Goal: Find specific page/section: Find specific page/section

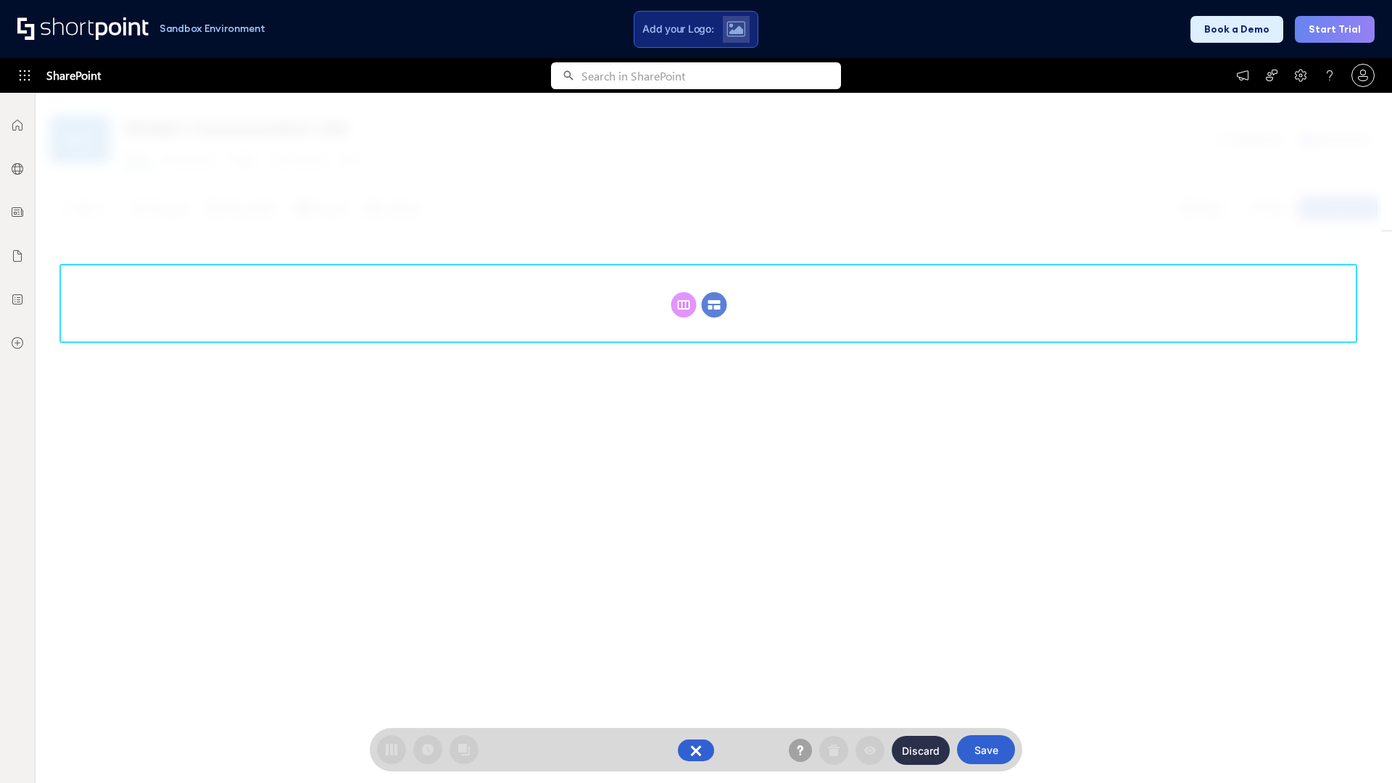
click at [714, 304] on circle at bounding box center [714, 304] width 25 height 25
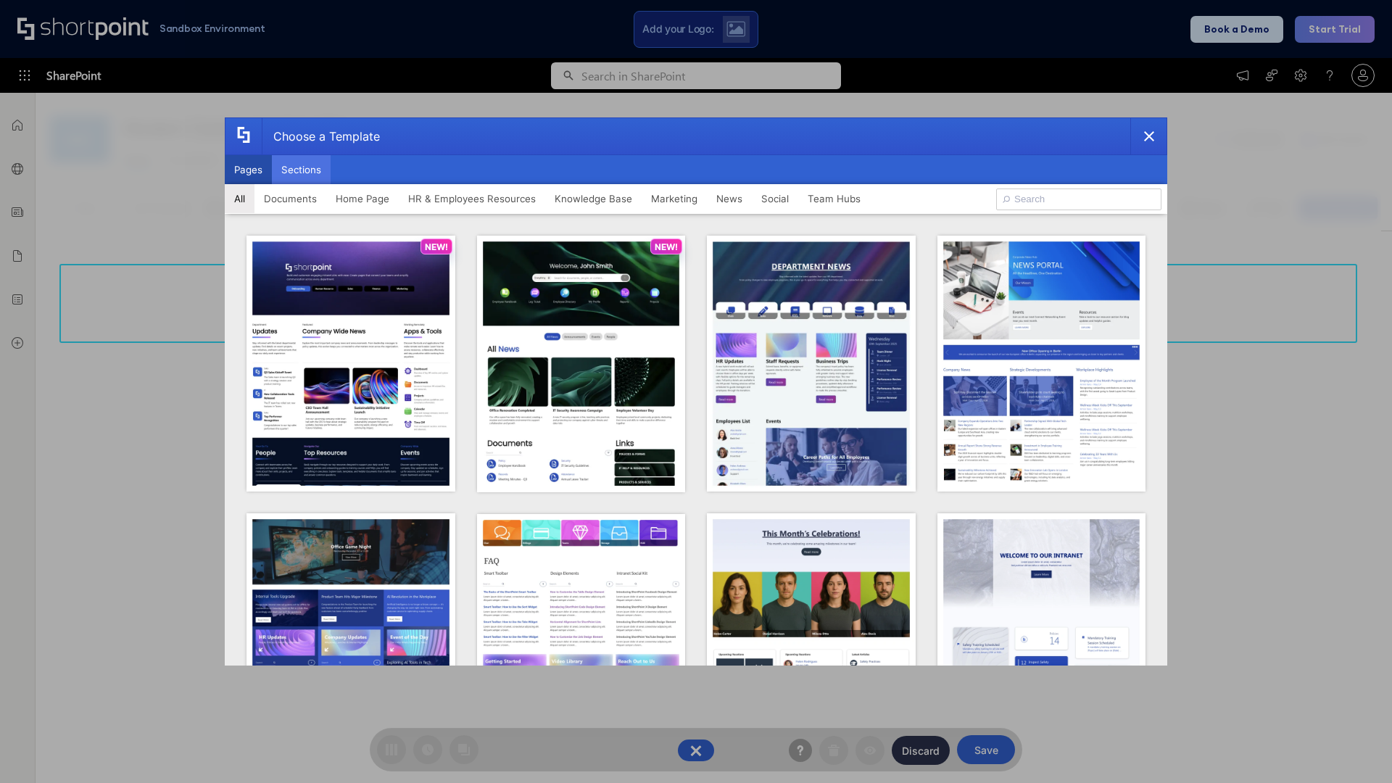
click at [301, 170] on button "Sections" at bounding box center [301, 169] width 59 height 29
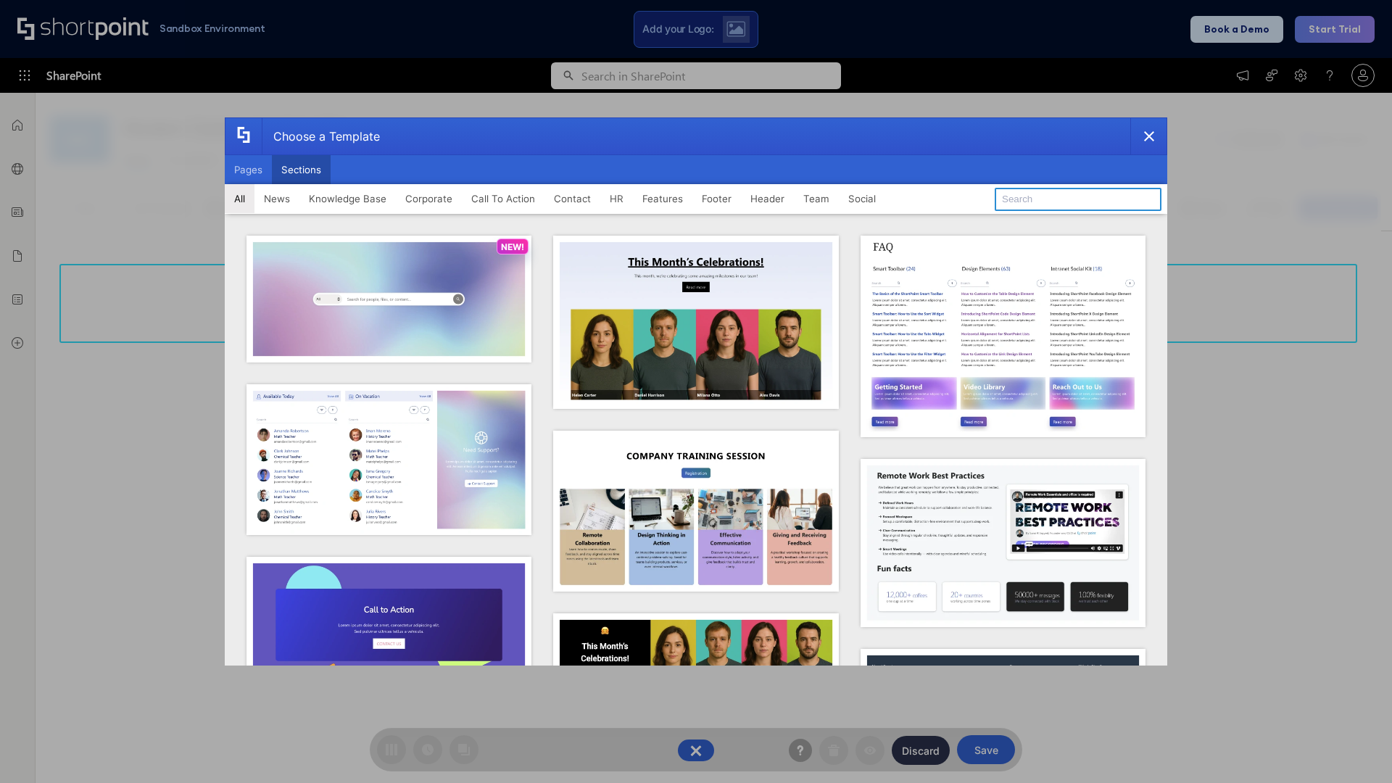
type input "Features Kit 1"
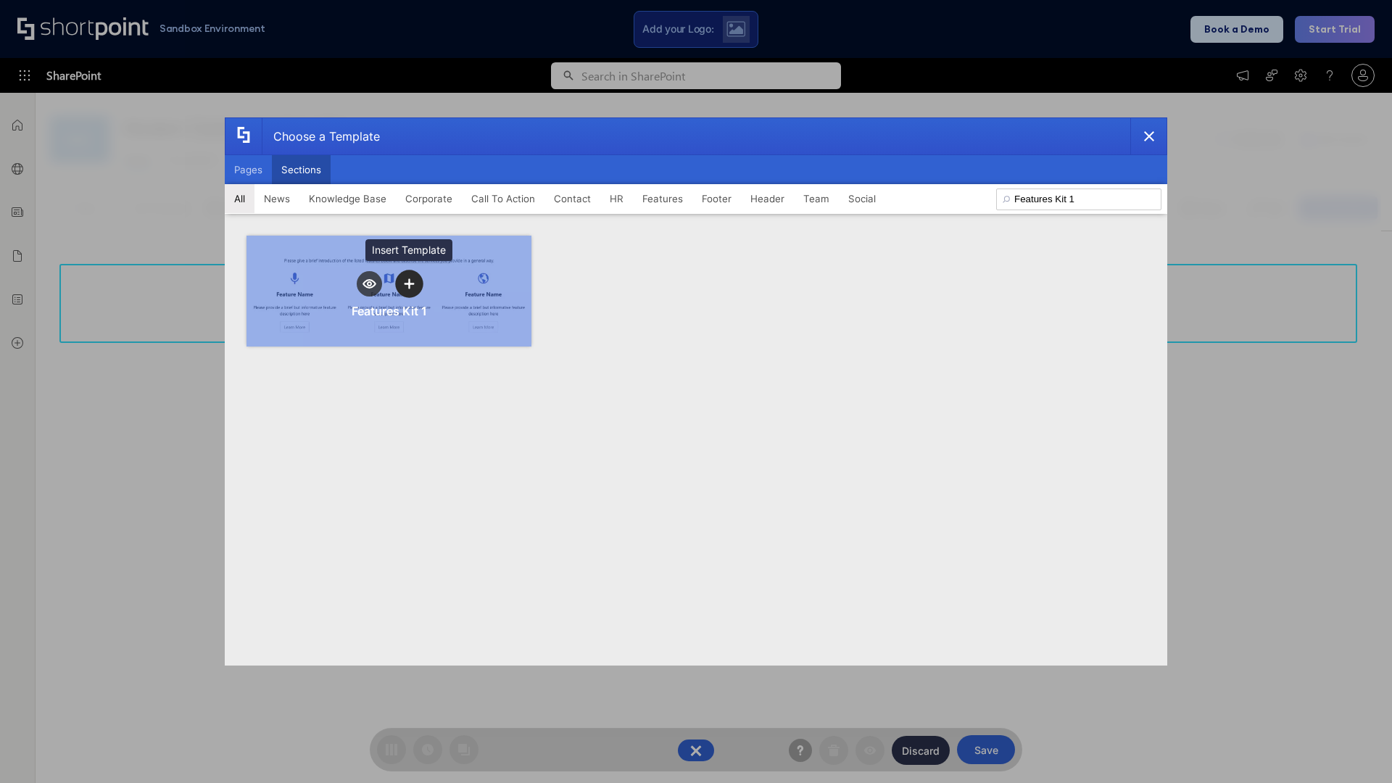
click at [409, 283] on icon "template selector" at bounding box center [409, 283] width 10 height 10
